Goal: Information Seeking & Learning: Check status

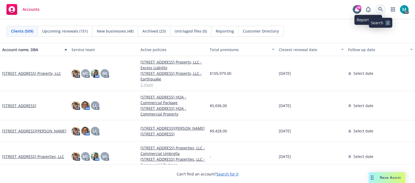
click at [381, 6] on link at bounding box center [380, 9] width 11 height 11
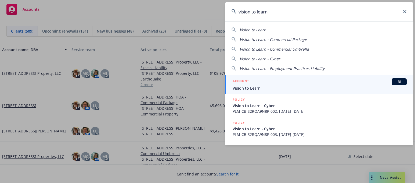
type input "vision to learn"
click at [250, 87] on span "Vision to Learn" at bounding box center [320, 88] width 174 height 6
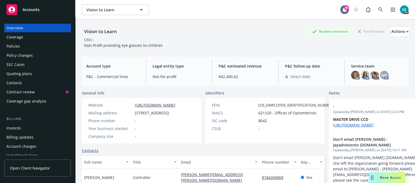
click at [17, 47] on div "Policies" at bounding box center [12, 46] width 13 height 9
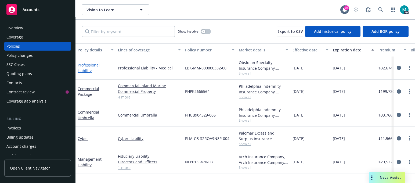
click at [99, 67] on link "Professional Liability" at bounding box center [89, 67] width 22 height 11
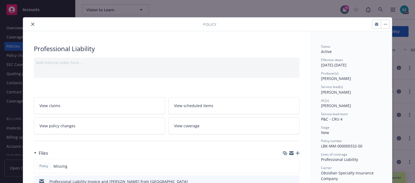
scroll to position [101, 0]
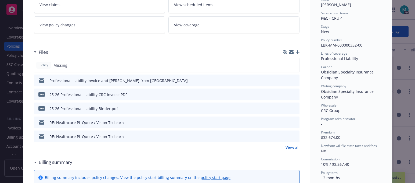
click at [283, 108] on icon "download file" at bounding box center [285, 108] width 4 height 4
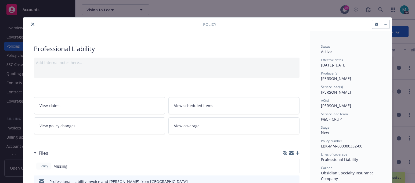
click at [31, 23] on icon "close" at bounding box center [32, 24] width 3 height 3
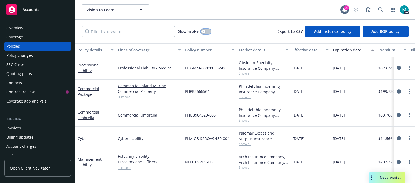
click at [204, 32] on icon "button" at bounding box center [203, 31] width 2 height 2
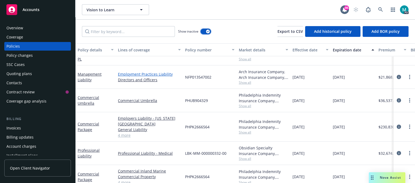
scroll to position [608, 0]
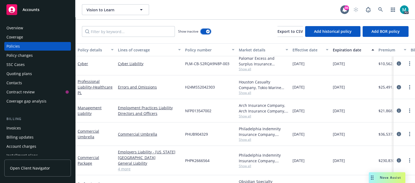
click at [207, 29] on button "button" at bounding box center [206, 31] width 10 height 5
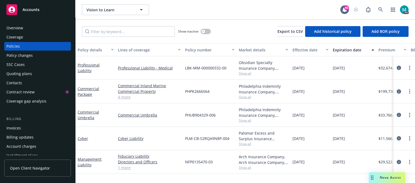
click at [83, 137] on link "Cyber" at bounding box center [83, 138] width 10 height 5
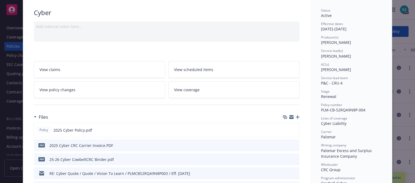
scroll to position [134, 0]
